Goal: Navigation & Orientation: Go to known website

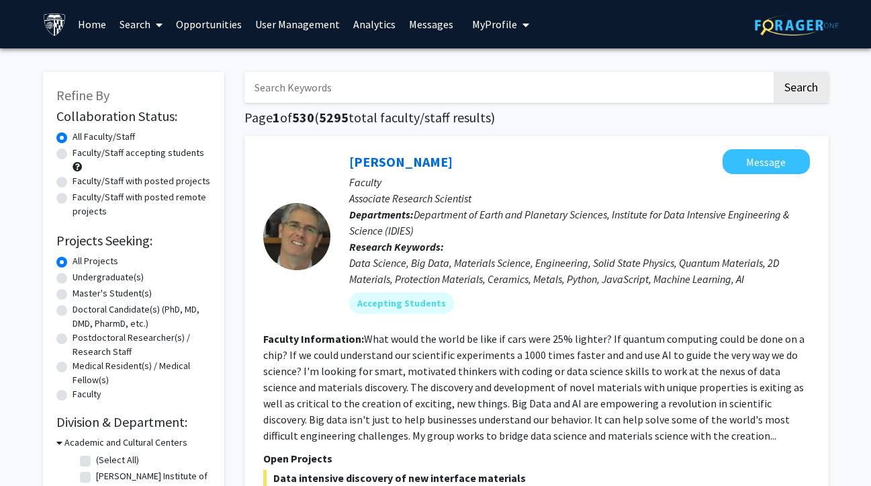
click at [517, 21] on span "My profile dropdown to access profile and logout" at bounding box center [523, 24] width 12 height 47
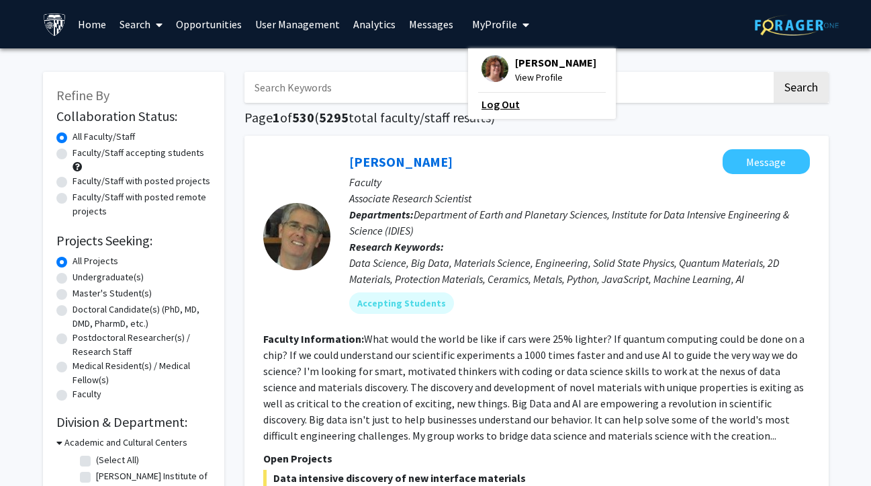
click at [507, 102] on link "Log Out" at bounding box center [542, 104] width 121 height 16
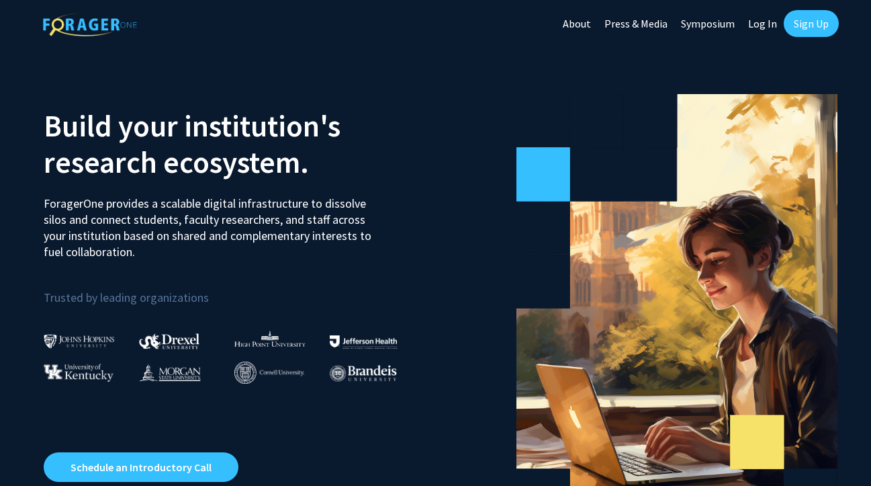
click at [583, 24] on link "About" at bounding box center [577, 23] width 42 height 47
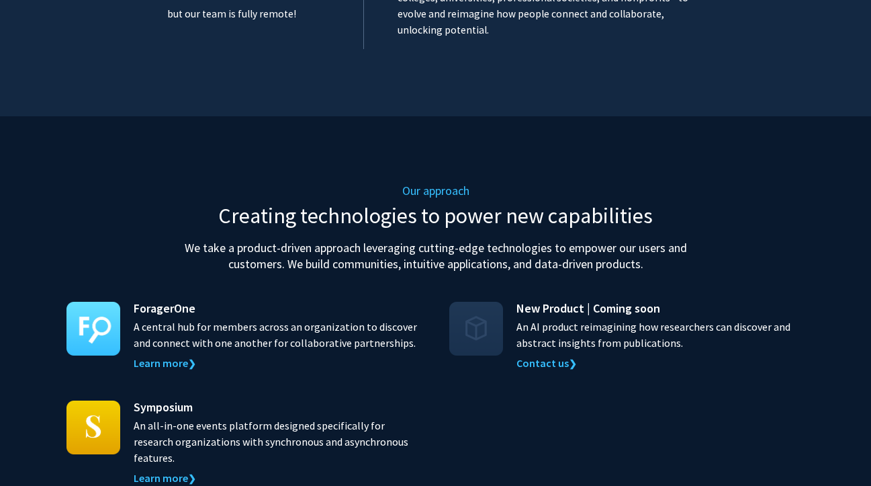
scroll to position [1142, 0]
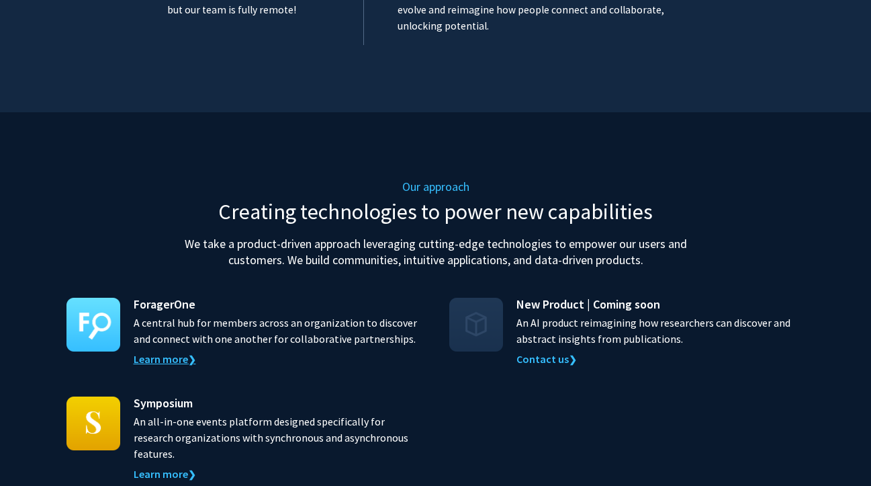
click at [156, 352] on link "Learn more ❯" at bounding box center [165, 358] width 62 height 13
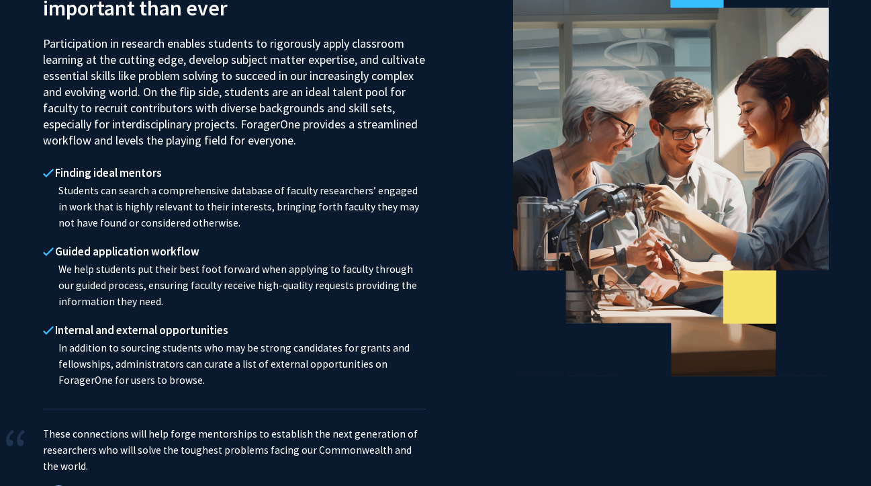
scroll to position [1277, 0]
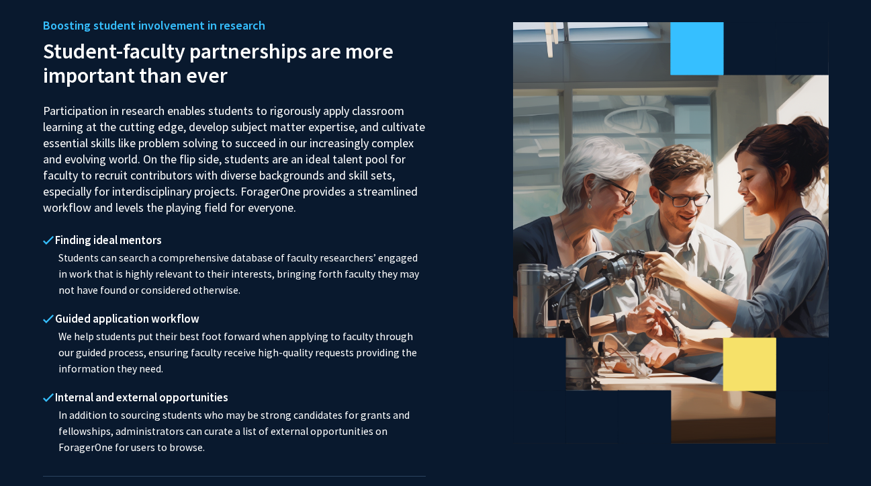
drag, startPoint x: 44, startPoint y: 92, endPoint x: 298, endPoint y: 195, distance: 274.6
click at [298, 195] on p "Participation in research enables students to rigorously apply classroom learni…" at bounding box center [234, 153] width 383 height 125
copy p "Participation in research enables students to rigorously apply classroom learni…"
